Goal: Task Accomplishment & Management: Use online tool/utility

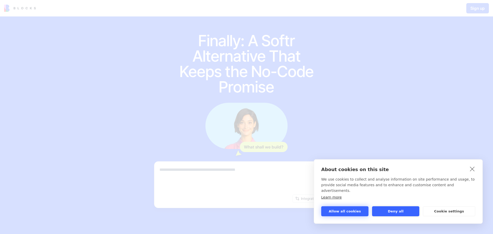
click at [349, 212] on button "Allow all cookies" at bounding box center [344, 211] width 47 height 10
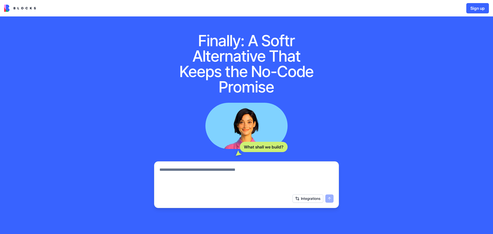
click at [477, 6] on button "Sign up" at bounding box center [477, 8] width 23 height 10
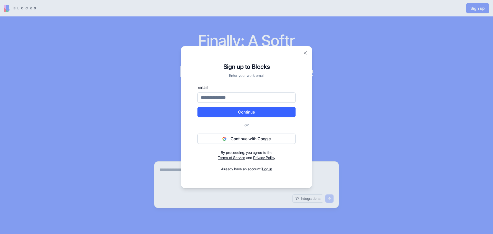
click at [244, 139] on button "Continue with Google" at bounding box center [246, 139] width 98 height 10
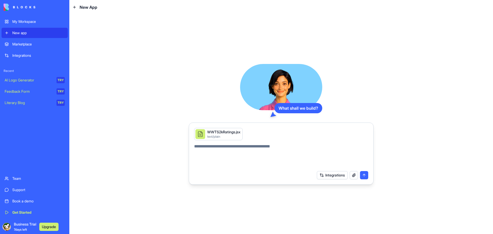
click at [265, 162] on textarea at bounding box center [281, 155] width 174 height 25
click at [49, 227] on button "Upgrade" at bounding box center [48, 227] width 19 height 8
click at [338, 175] on button "Integrations" at bounding box center [332, 175] width 31 height 8
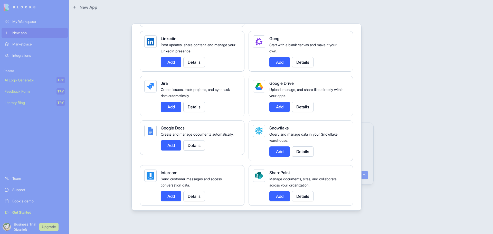
scroll to position [308, 0]
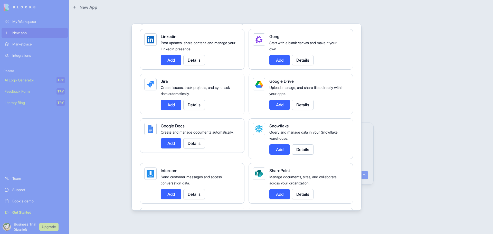
click at [277, 103] on button "Add" at bounding box center [279, 104] width 21 height 10
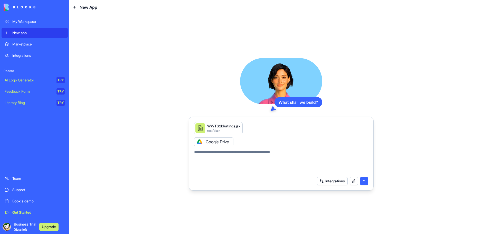
click at [339, 182] on button "Integrations" at bounding box center [332, 181] width 31 height 8
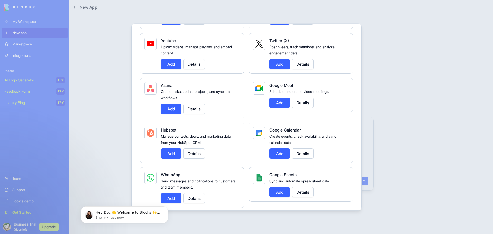
scroll to position [123, 0]
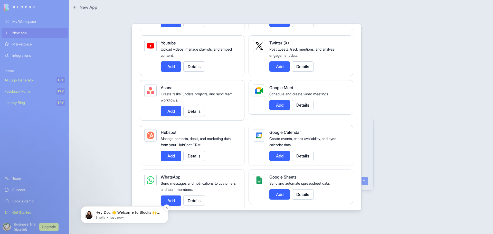
click at [130, 217] on p "Shelly • Just now" at bounding box center [129, 217] width 66 height 5
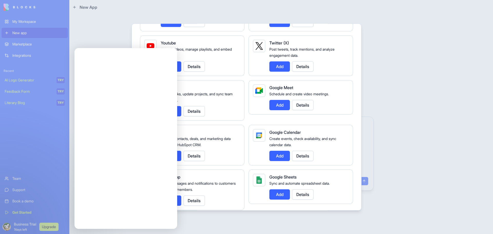
scroll to position [0, 0]
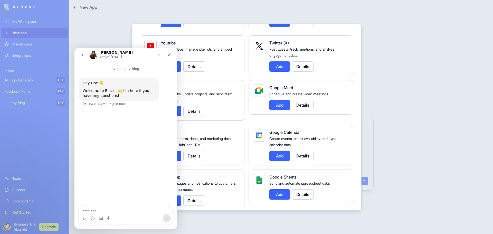
click at [122, 209] on textarea "Message…" at bounding box center [126, 209] width 94 height 9
type textarea "**********"
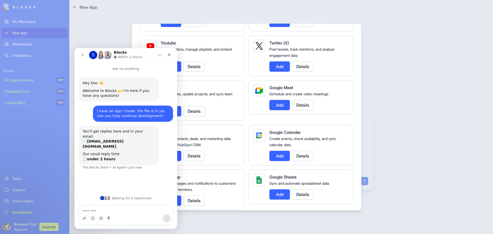
click at [139, 51] on div "Blocks Within 2 hours" at bounding box center [128, 55] width 29 height 9
click at [169, 56] on icon "Close" at bounding box center [169, 55] width 4 height 4
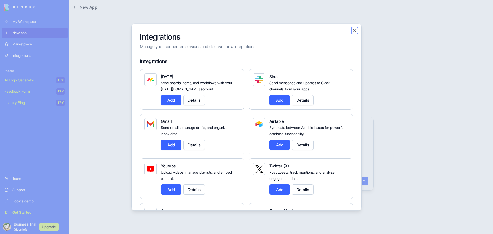
click at [353, 32] on button "Close" at bounding box center [354, 30] width 5 height 5
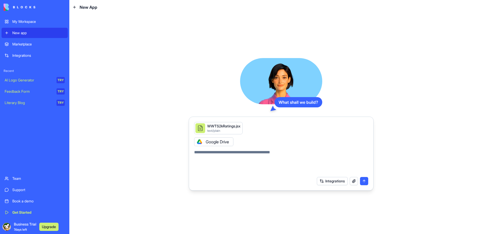
click at [256, 168] on textarea at bounding box center [281, 161] width 174 height 25
type textarea "**********"
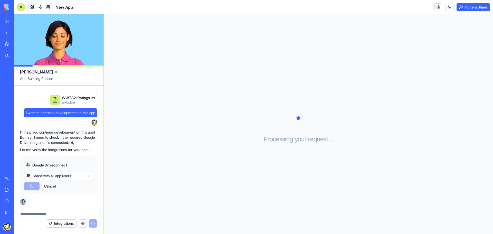
click at [74, 175] on html "My Workspace New app Marketplace Integrations Recent New App AI Logo Generator …" at bounding box center [246, 117] width 493 height 234
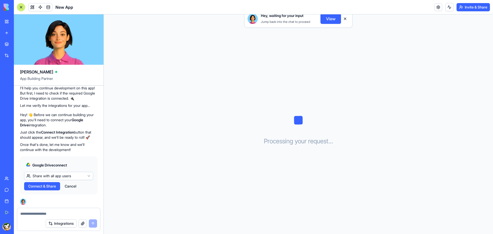
click at [74, 175] on html "My Workspace New app Marketplace Integrations Recent New App AI Logo Generator …" at bounding box center [246, 117] width 493 height 234
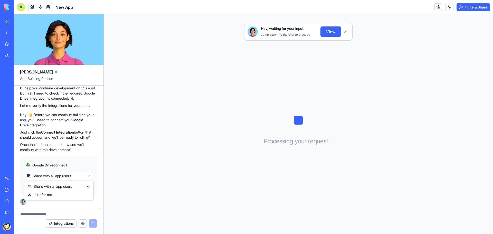
click at [76, 175] on html "My Workspace New app Marketplace Integrations Recent New App AI Logo Generator …" at bounding box center [246, 117] width 493 height 234
click at [48, 187] on span "Connect & Share" at bounding box center [42, 186] width 28 height 5
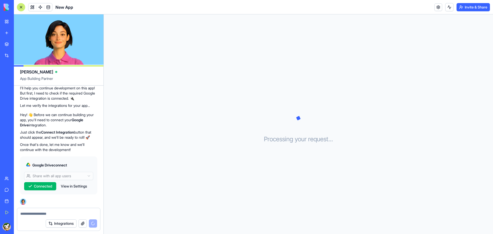
scroll to position [44, 0]
click at [48, 186] on span "Connected" at bounding box center [43, 186] width 18 height 5
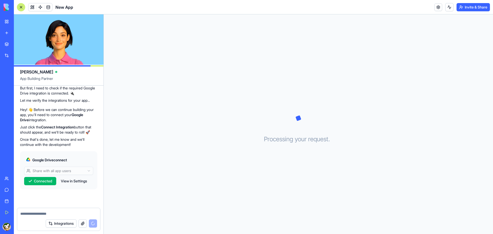
scroll to position [131, 0]
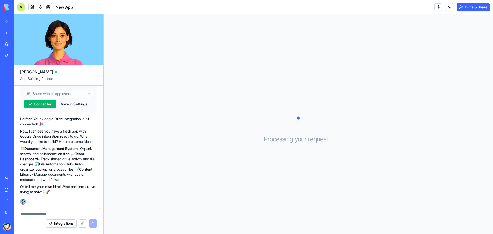
click at [56, 216] on textarea at bounding box center [58, 213] width 77 height 5
type textarea "**********"
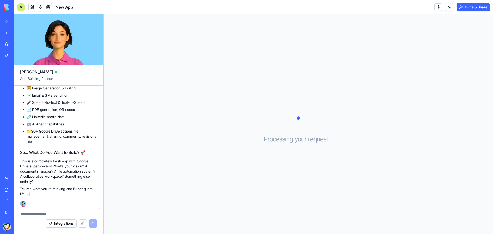
scroll to position [419, 0]
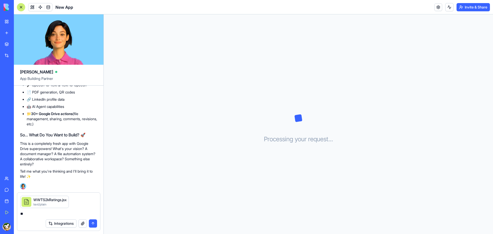
type textarea "*"
type textarea "**********"
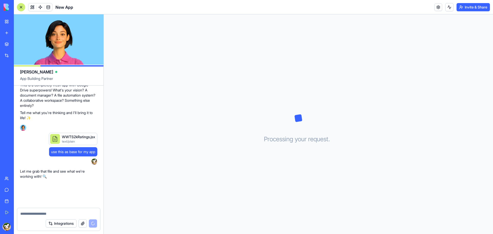
scroll to position [578, 0]
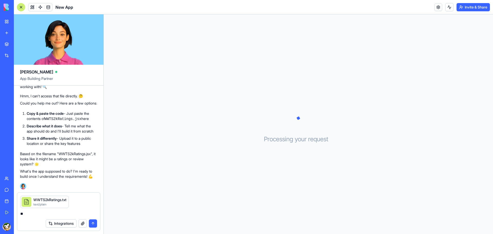
type textarea "*"
type textarea "**********"
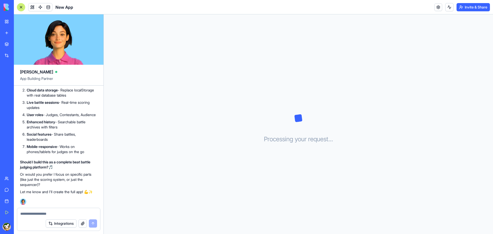
scroll to position [1166, 0]
click at [52, 216] on textarea at bounding box center [58, 213] width 77 height 5
type textarea "**********"
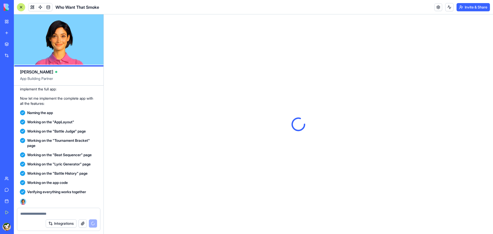
scroll to position [0, 0]
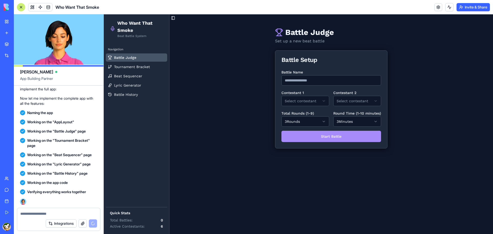
scroll to position [1699, 0]
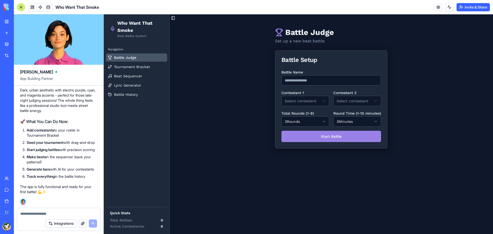
click at [331, 139] on button "Start Battle" at bounding box center [331, 136] width 100 height 11
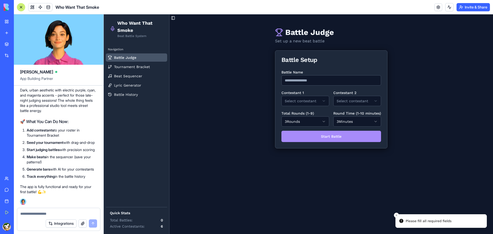
click at [315, 82] on input "Battle Name" at bounding box center [331, 80] width 100 height 10
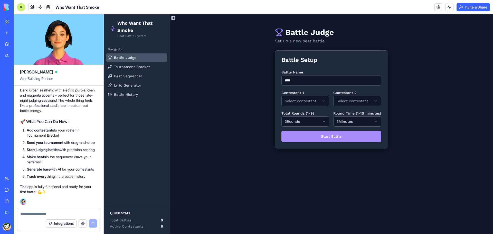
type input "****"
click at [369, 102] on html "Who Want That Smoke Beat Battle System Navigation Battle Judge Tournament Brack…" at bounding box center [298, 124] width 389 height 220
click at [303, 120] on html "Who Want That Smoke Beat Battle System Navigation Battle Judge Tournament Brack…" at bounding box center [298, 124] width 389 height 220
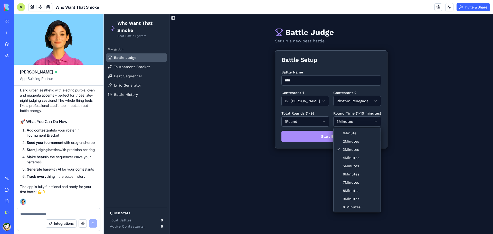
click at [346, 123] on html "Who Want That Smoke Beat Battle System Navigation Battle Judge Tournament Brack…" at bounding box center [298, 124] width 389 height 220
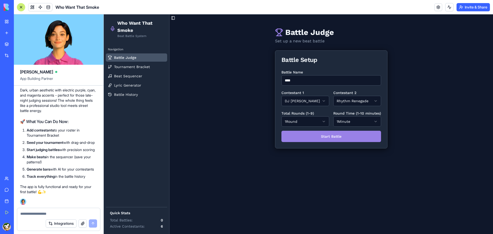
click at [334, 138] on button "Start Battle" at bounding box center [331, 136] width 100 height 11
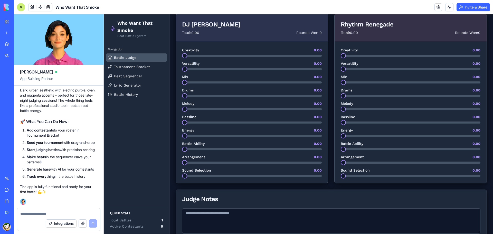
scroll to position [0, 0]
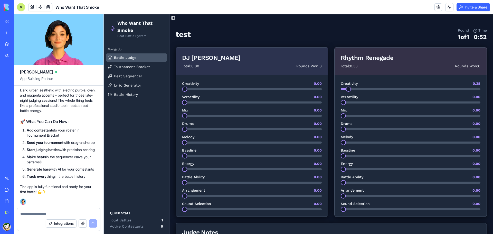
click at [351, 91] on span at bounding box center [348, 89] width 5 height 5
click at [346, 102] on span at bounding box center [343, 102] width 5 height 5
click at [346, 114] on span at bounding box center [343, 115] width 5 height 5
click at [347, 171] on span at bounding box center [344, 169] width 5 height 5
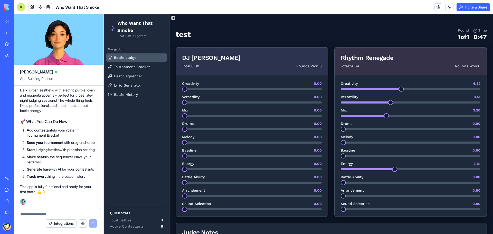
click at [346, 183] on span at bounding box center [343, 182] width 5 height 5
click at [146, 68] on span "Tournament Bracket" at bounding box center [132, 66] width 36 height 5
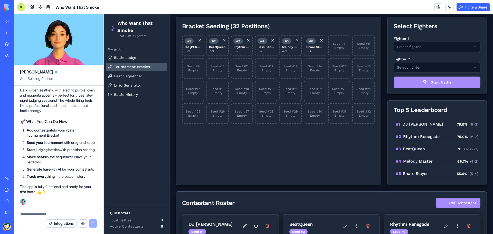
scroll to position [103, 0]
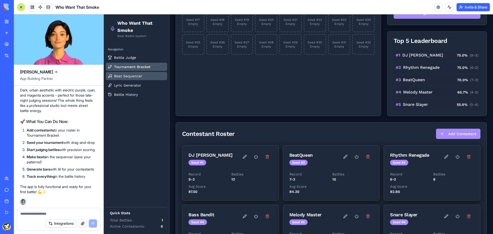
click at [135, 77] on span "Beat Sequencer" at bounding box center [128, 75] width 28 height 5
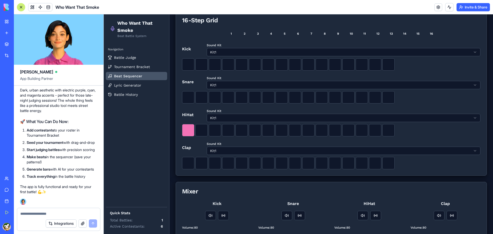
click at [184, 132] on button at bounding box center [188, 130] width 12 height 12
click at [215, 131] on button at bounding box center [215, 130] width 12 height 12
click at [236, 131] on button at bounding box center [241, 130] width 12 height 12
drag, startPoint x: 271, startPoint y: 131, endPoint x: 278, endPoint y: 130, distance: 7.2
click at [271, 131] on button at bounding box center [268, 130] width 12 height 12
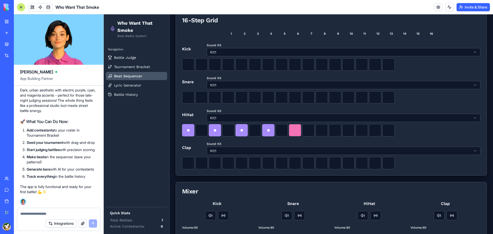
click at [296, 131] on button at bounding box center [295, 130] width 12 height 12
click at [323, 130] on button at bounding box center [322, 130] width 12 height 12
click at [349, 130] on button at bounding box center [348, 130] width 12 height 12
click at [373, 128] on button at bounding box center [375, 130] width 12 height 12
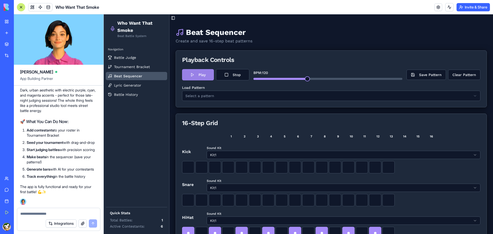
click at [200, 76] on button "Play" at bounding box center [198, 74] width 32 height 11
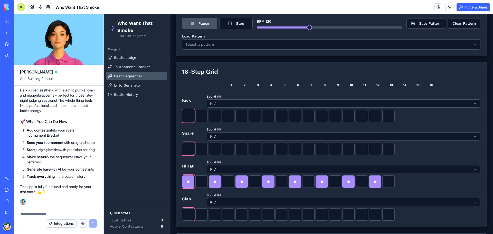
scroll to position [26, 0]
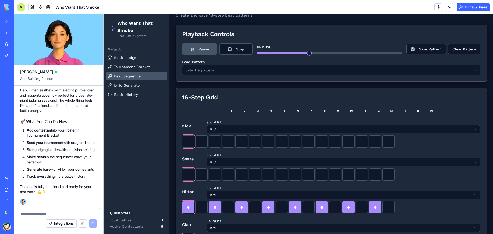
click at [264, 69] on html "Who Want That Smoke Beat Battle System Navigation Battle Judge Tournament Brack…" at bounding box center [298, 176] width 389 height 374
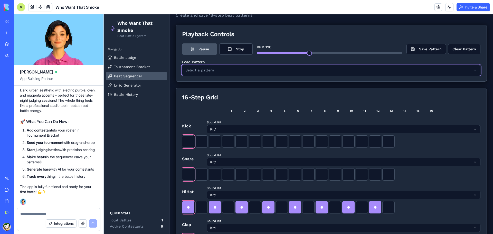
click at [264, 69] on html "Who Want That Smoke Beat Battle System Navigation Battle Judge Tournament Brack…" at bounding box center [298, 176] width 389 height 374
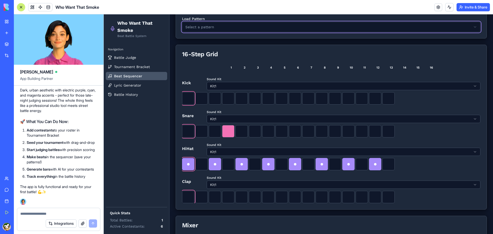
scroll to position [77, 0]
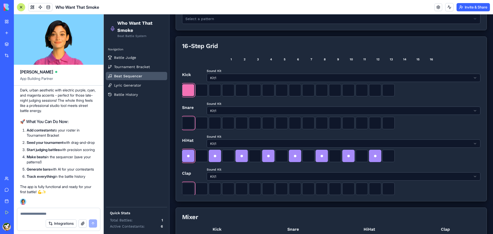
click at [187, 94] on button at bounding box center [188, 90] width 12 height 12
click at [239, 124] on button at bounding box center [241, 123] width 12 height 12
drag, startPoint x: 283, startPoint y: 93, endPoint x: 292, endPoint y: 92, distance: 9.0
click at [292, 92] on div "●" at bounding box center [331, 90] width 298 height 12
click at [286, 93] on button at bounding box center [282, 90] width 12 height 12
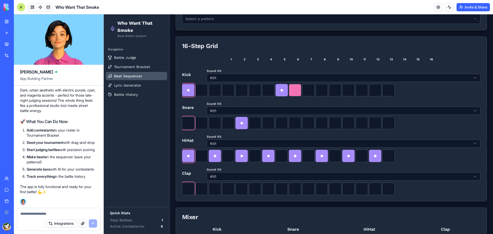
click at [295, 92] on button at bounding box center [295, 90] width 12 height 12
click at [323, 91] on button at bounding box center [322, 90] width 12 height 12
click at [351, 122] on button at bounding box center [348, 123] width 12 height 12
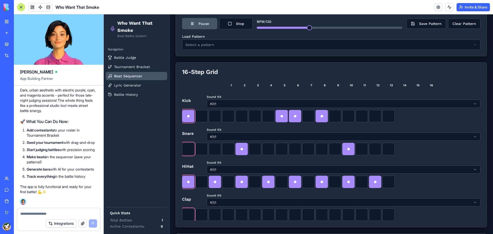
scroll to position [0, 0]
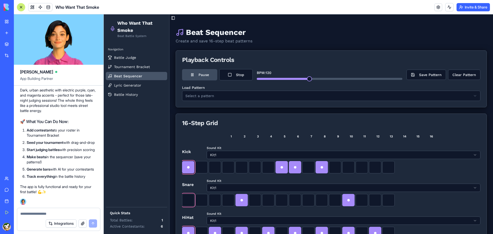
click at [205, 77] on button "Pause" at bounding box center [199, 74] width 35 height 11
click at [205, 77] on button "Play" at bounding box center [198, 74] width 32 height 11
click at [205, 77] on button "Pause" at bounding box center [199, 74] width 35 height 11
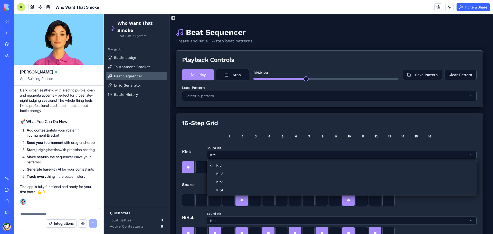
click at [442, 157] on html "Who Want That Smoke Beat Battle System Navigation Battle Judge Tournament Brack…" at bounding box center [298, 201] width 389 height 374
click at [375, 154] on html "Who Want That Smoke Beat Battle System Navigation Battle Judge Tournament Brack…" at bounding box center [298, 201] width 389 height 374
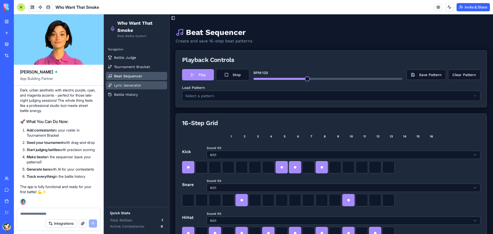
click at [133, 83] on span "Lyric Generator" at bounding box center [127, 85] width 27 height 5
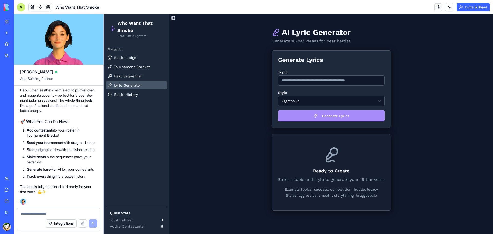
click at [324, 83] on input "Topic" at bounding box center [331, 80] width 107 height 10
type input "**********"
click at [330, 117] on button "Generate Lyrics" at bounding box center [331, 115] width 107 height 11
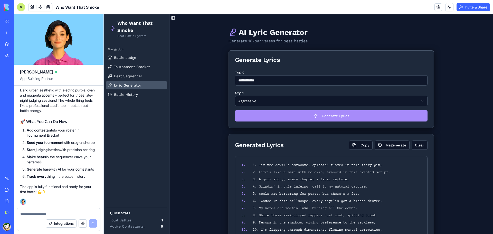
scroll to position [60, 0]
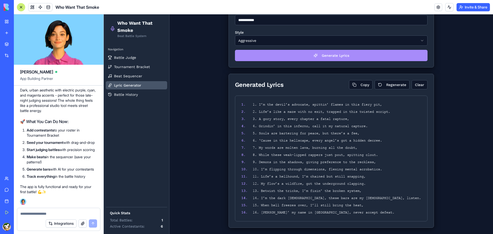
click at [70, 213] on textarea at bounding box center [58, 213] width 77 height 5
click at [31, 9] on span at bounding box center [32, 7] width 14 height 14
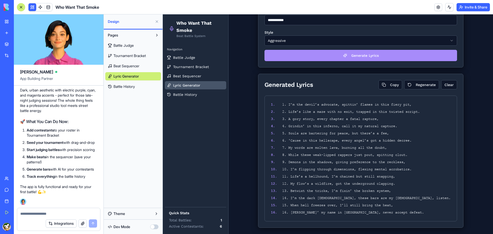
click at [137, 46] on link "Battle Judge" at bounding box center [133, 45] width 56 height 8
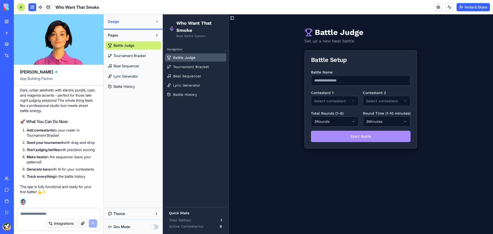
click at [136, 46] on link "Battle Judge" at bounding box center [133, 45] width 56 height 8
click at [141, 35] on button "Pages" at bounding box center [129, 35] width 48 height 8
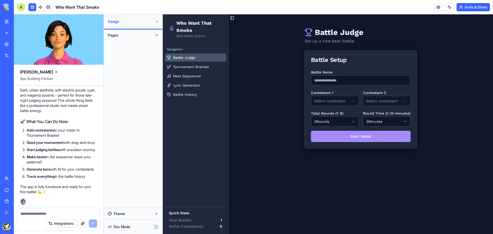
click at [141, 35] on button "Pages" at bounding box center [129, 35] width 48 height 8
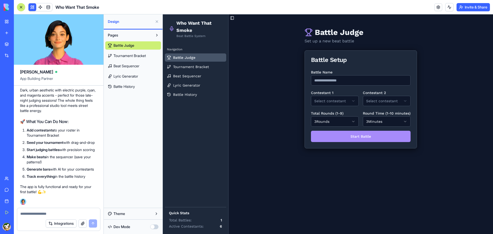
click at [148, 215] on button "Theme" at bounding box center [133, 214] width 56 height 8
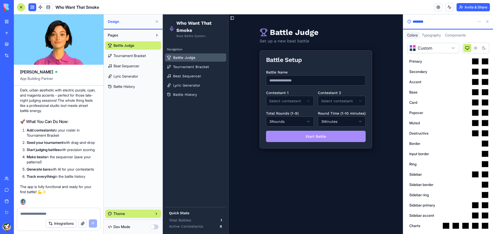
click at [148, 215] on button "Theme" at bounding box center [133, 214] width 56 height 8
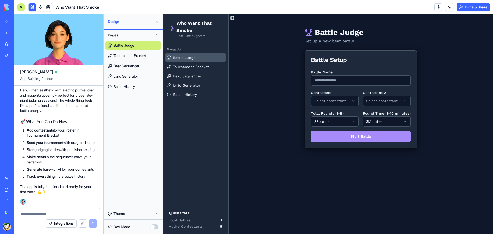
click at [156, 227] on button "button" at bounding box center [154, 226] width 8 height 5
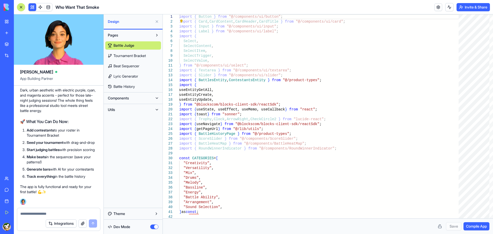
click at [156, 227] on button "button" at bounding box center [154, 226] width 8 height 5
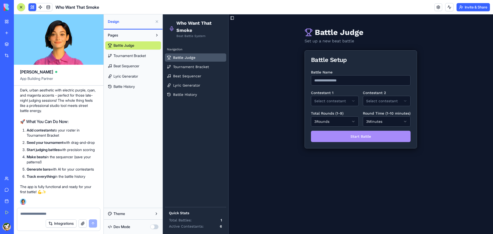
click at [45, 215] on textarea at bounding box center [58, 213] width 77 height 5
click at [47, 211] on textarea at bounding box center [58, 213] width 77 height 5
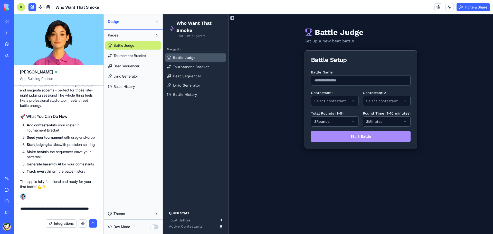
type textarea "**********"
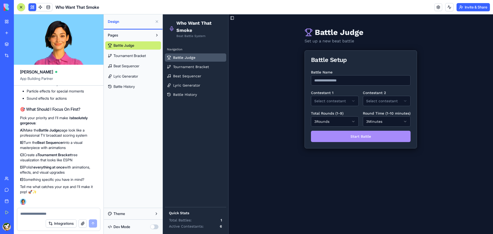
scroll to position [2122, 0]
click at [46, 212] on textarea at bounding box center [58, 213] width 77 height 5
click at [37, 214] on textarea at bounding box center [58, 213] width 77 height 5
click at [73, 212] on textarea at bounding box center [58, 213] width 77 height 5
click at [81, 225] on button "button" at bounding box center [83, 223] width 8 height 8
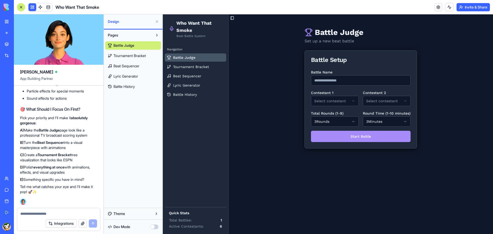
click at [88, 212] on textarea at bounding box center [58, 213] width 77 height 5
click at [437, 10] on link at bounding box center [438, 7] width 8 height 8
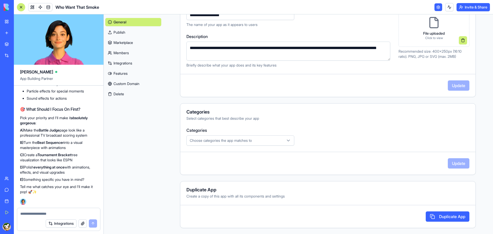
scroll to position [79, 0]
click at [246, 142] on span "Choose categories the app matches to" at bounding box center [221, 140] width 62 height 5
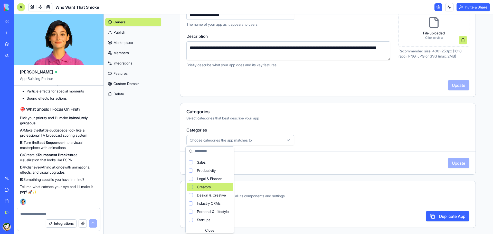
scroll to position [34, 0]
click at [230, 192] on div "Design & Creative" at bounding box center [210, 192] width 46 height 8
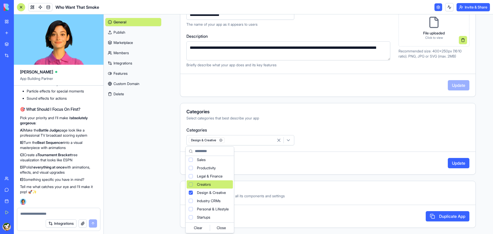
click at [454, 166] on html "My Workspace New app Marketplace Integrations Recent New App AI Logo Generator …" at bounding box center [246, 117] width 493 height 234
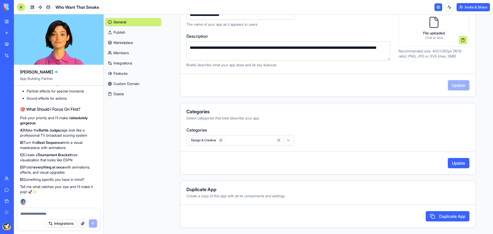
click at [451, 164] on button "Update" at bounding box center [459, 163] width 22 height 10
click at [129, 31] on link "Publish" at bounding box center [133, 32] width 56 height 8
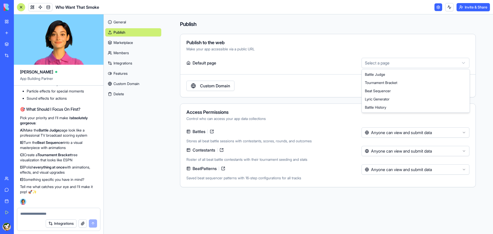
click at [386, 65] on html "My Workspace New app Marketplace Integrations Recent New App AI Logo Generator …" at bounding box center [246, 117] width 493 height 234
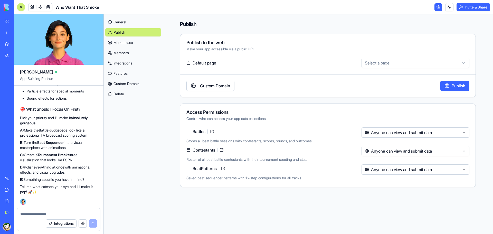
click at [386, 65] on html "My Workspace New app Marketplace Integrations Recent New App AI Logo Generator …" at bounding box center [246, 117] width 493 height 234
click at [130, 43] on link "Marketplace" at bounding box center [133, 43] width 56 height 8
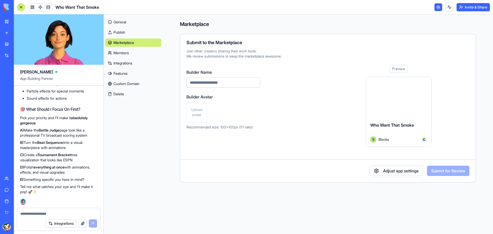
click at [132, 53] on link "Members" at bounding box center [133, 53] width 56 height 8
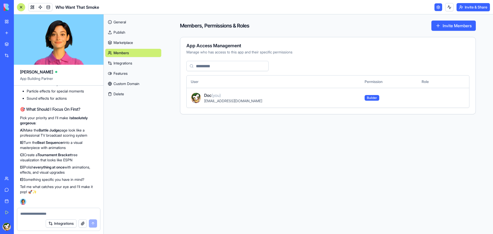
click at [122, 67] on div "General Publish Marketplace Members Integrations Features Custom Domain Delete" at bounding box center [133, 57] width 56 height 82
click at [124, 64] on link "Integrations" at bounding box center [133, 63] width 56 height 8
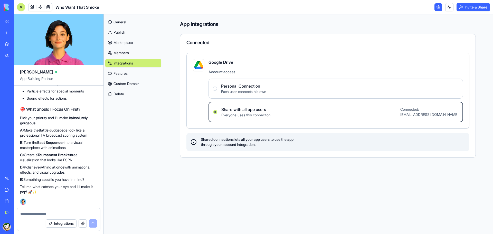
click at [126, 74] on link "Features" at bounding box center [133, 73] width 56 height 8
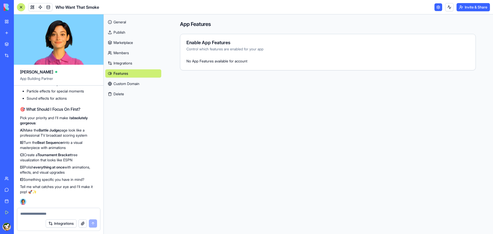
click at [127, 83] on link "Custom Domain" at bounding box center [133, 84] width 56 height 8
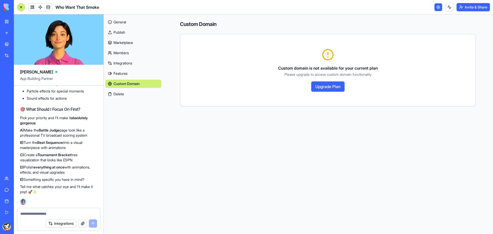
click at [41, 214] on textarea at bounding box center [58, 213] width 77 height 5
type textarea "**********"
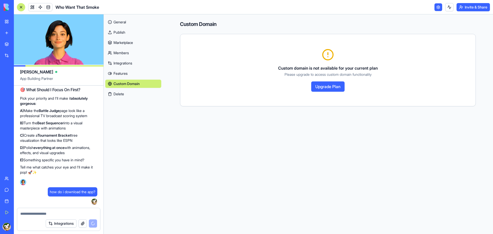
scroll to position [2478, 0]
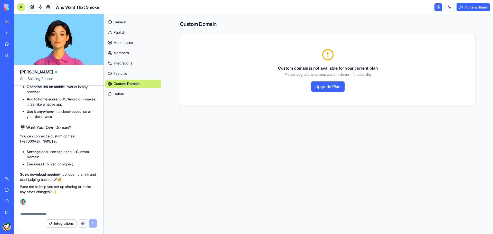
click at [57, 212] on textarea at bounding box center [58, 213] width 77 height 5
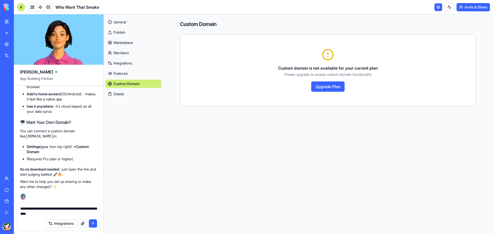
type textarea "**********"
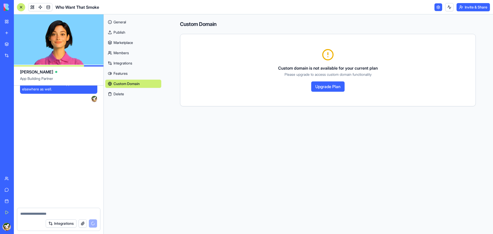
scroll to position [2843, 0]
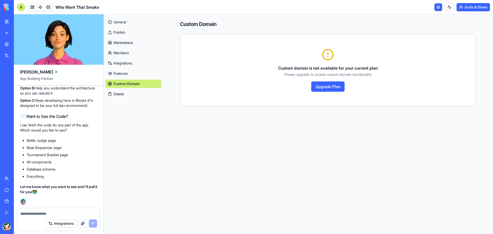
click at [70, 213] on textarea at bounding box center [58, 213] width 77 height 5
type textarea "*********"
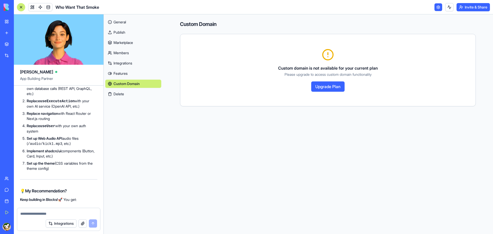
scroll to position [3392, 0]
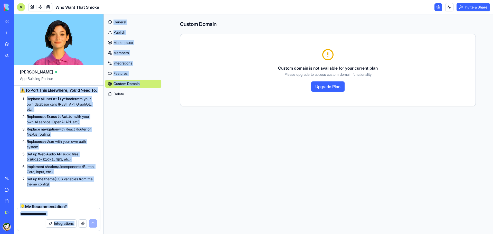
drag, startPoint x: 58, startPoint y: 155, endPoint x: 103, endPoint y: 154, distance: 45.0
click at [104, 154] on div "[PERSON_NAME] App Building Partner WWTS2kRatings.jsx text/plain i want to conti…" at bounding box center [253, 124] width 479 height 220
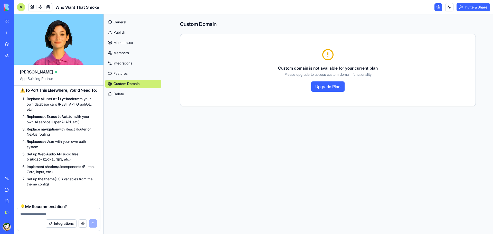
click at [78, 66] on code "// Data operations import { useEntityGetAll, useEntityCreate, useEntityUpdate, …" at bounding box center [174, 27] width 303 height 77
drag, startPoint x: 78, startPoint y: 148, endPoint x: 82, endPoint y: 149, distance: 4.7
click at [82, 66] on code "// Data operations import { useEntityGetAll, useEntityCreate, useEntityUpdate, …" at bounding box center [174, 27] width 303 height 77
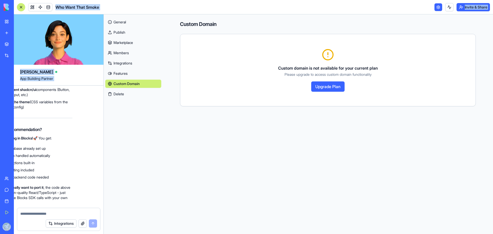
scroll to position [3469, 0]
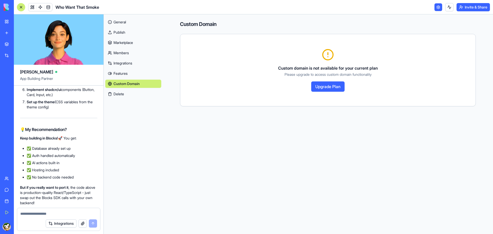
drag, startPoint x: 52, startPoint y: 137, endPoint x: 83, endPoint y: 137, distance: 31.1
